Goal: Information Seeking & Learning: Find specific page/section

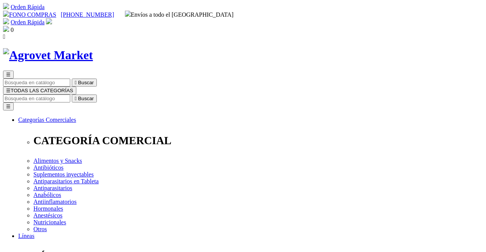
click at [70, 95] on input "Buscar" at bounding box center [36, 99] width 67 height 8
type input "boldemax"
click at [120, 96] on icon "" at bounding box center [119, 99] width 2 height 6
click at [70, 95] on input "boldemax" at bounding box center [36, 99] width 67 height 8
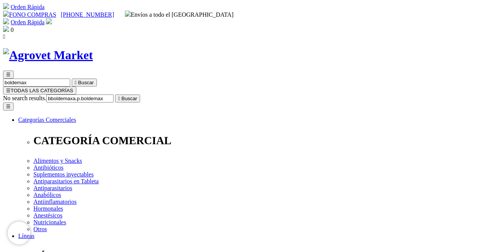
type input "bboldemaxa.p.boldemax"
click at [115, 95] on button " Buscar" at bounding box center [127, 99] width 25 height 8
click at [70, 95] on input "bboldemaxa.p.boldemax" at bounding box center [36, 99] width 67 height 8
type input "bboldemaxa."
type input "Boldemax A.P."
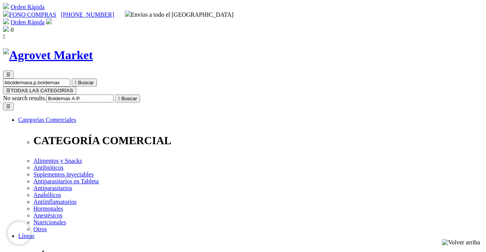
click at [120, 96] on icon "" at bounding box center [119, 99] width 2 height 6
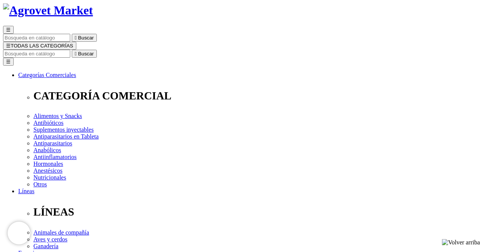
scroll to position [49, 0]
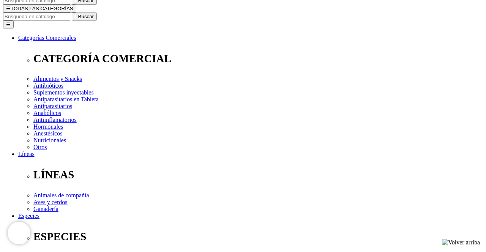
scroll to position [90, 0]
